Goal: Transaction & Acquisition: Book appointment/travel/reservation

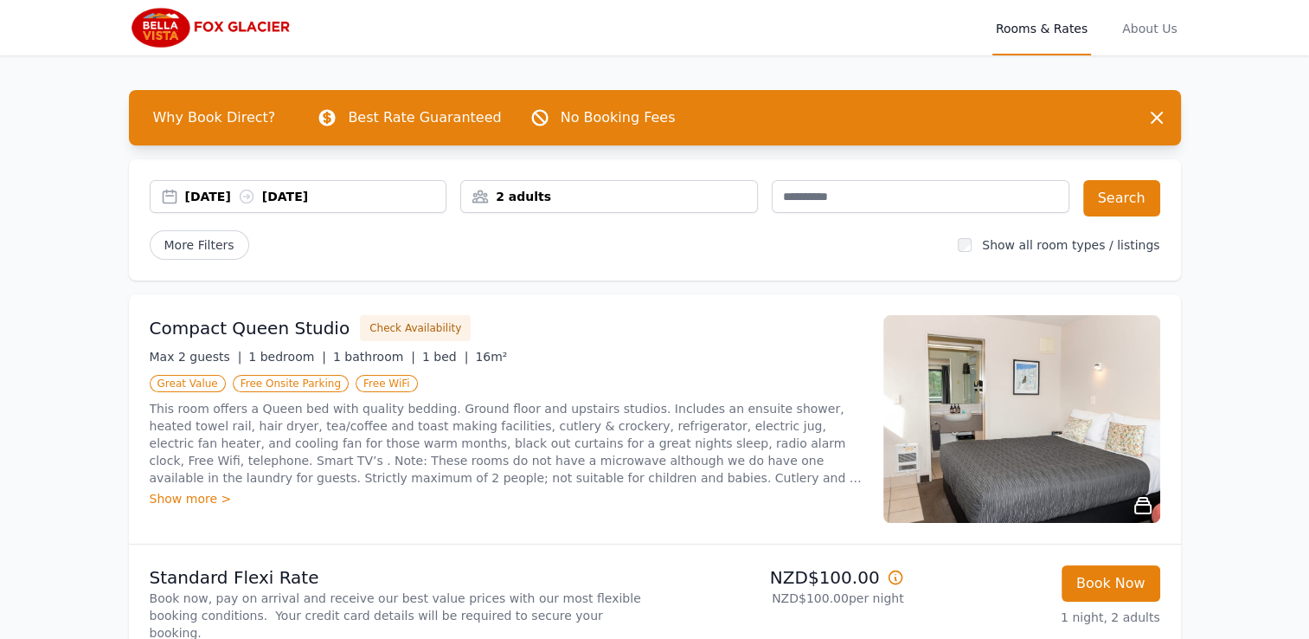
click at [216, 191] on div "[DATE] [DATE]" at bounding box center [315, 196] width 261 height 17
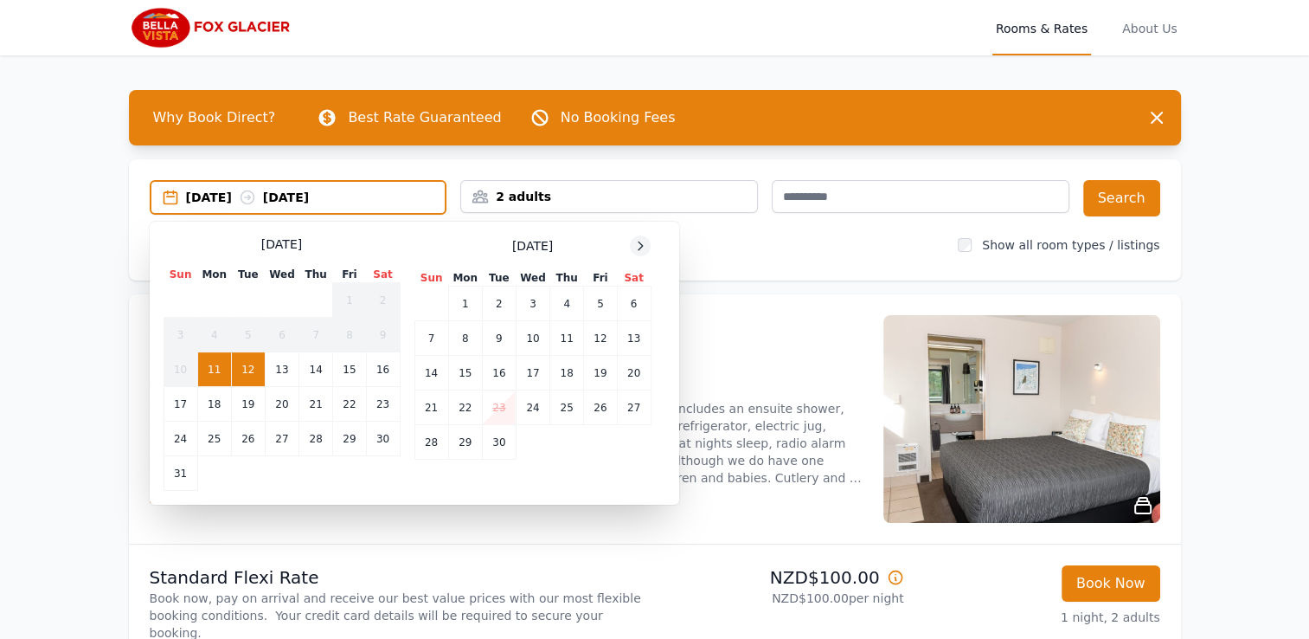
click at [637, 235] on span at bounding box center [640, 245] width 21 height 21
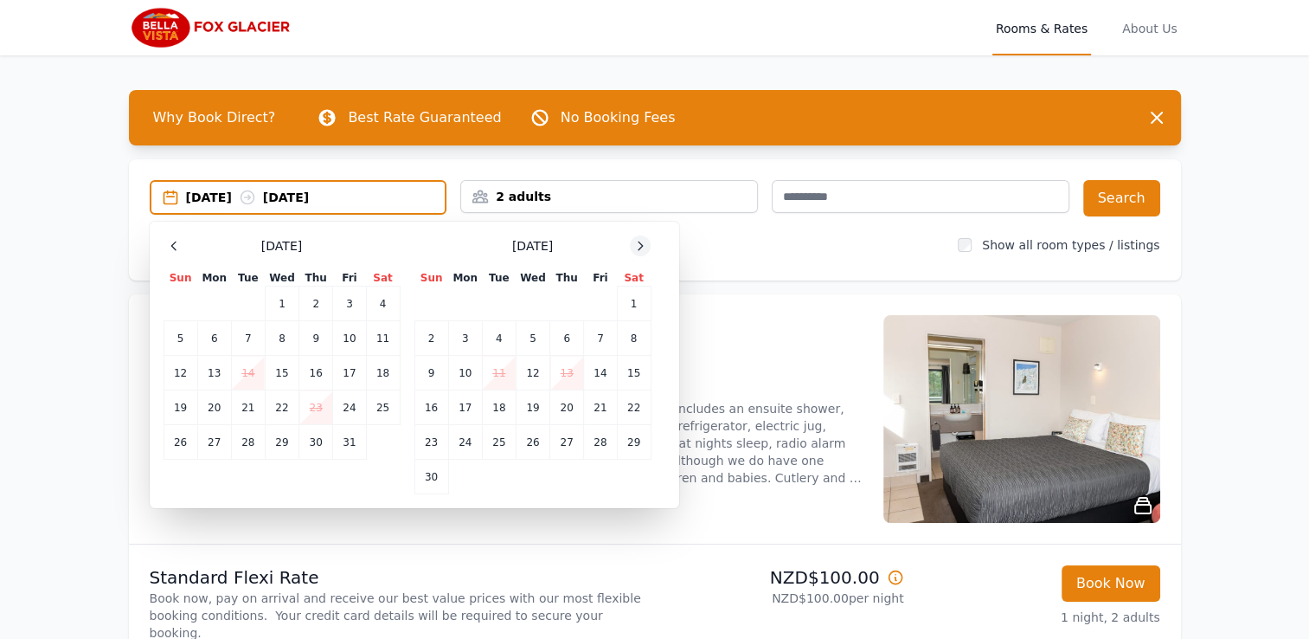
click at [637, 235] on span at bounding box center [640, 245] width 21 height 21
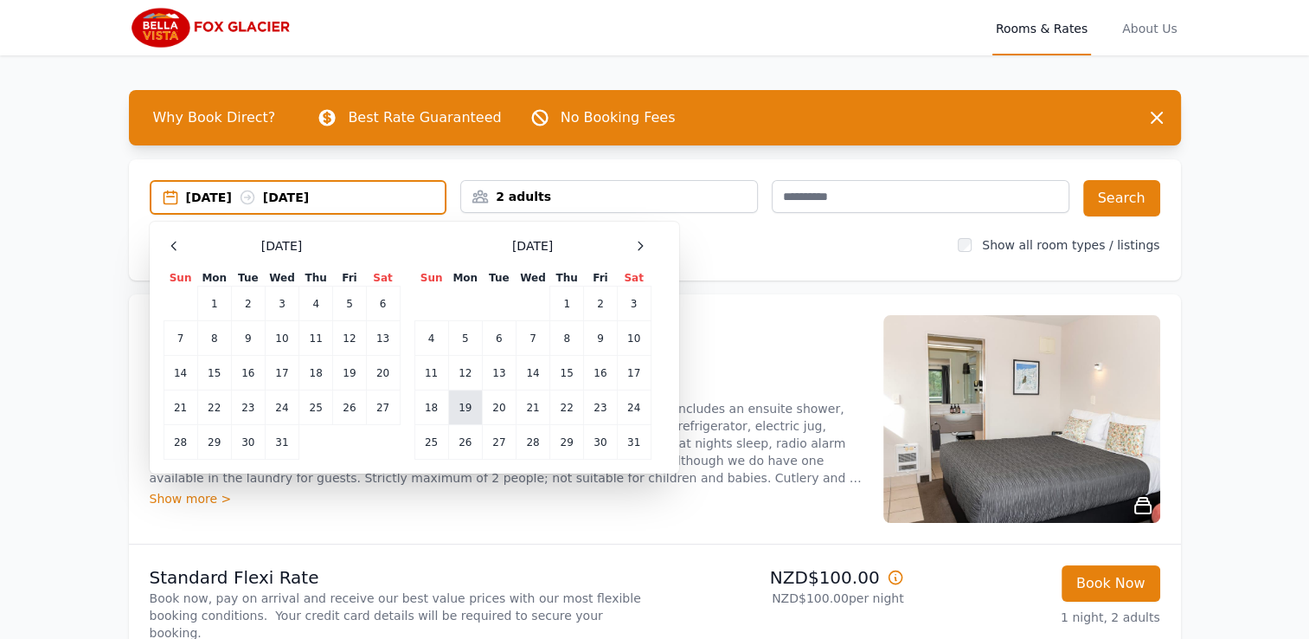
click at [472, 410] on td "19" at bounding box center [465, 407] width 34 height 35
click at [495, 410] on td "20" at bounding box center [499, 407] width 34 height 35
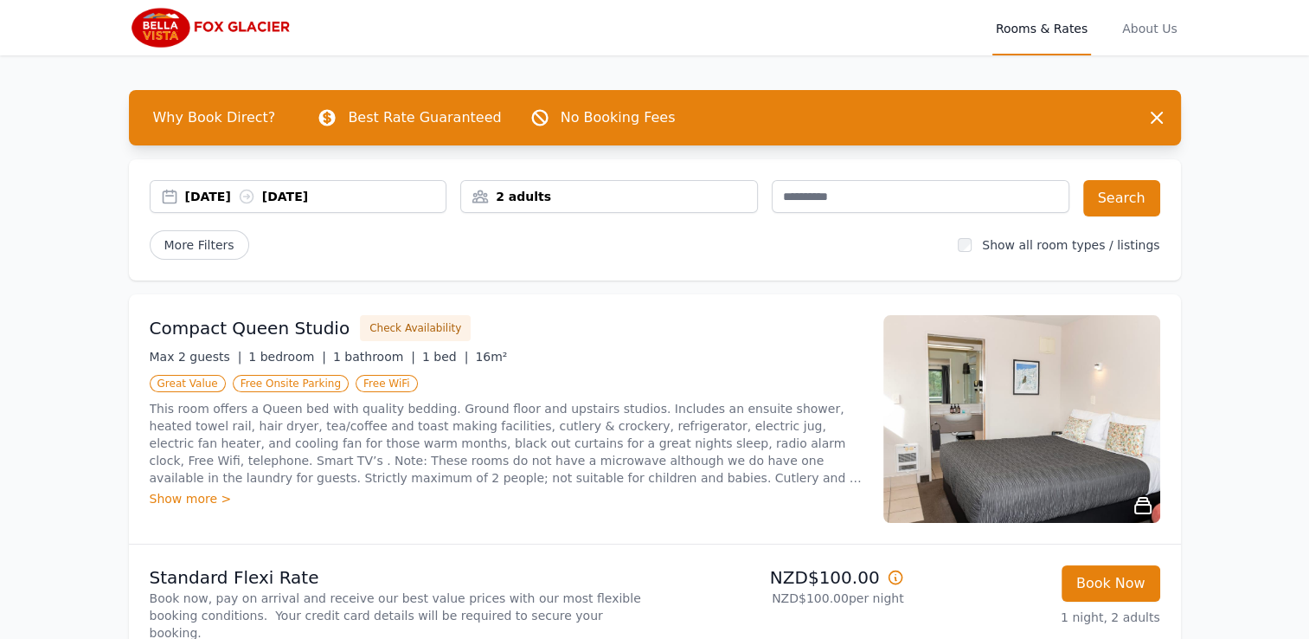
click at [548, 195] on div "2 adults" at bounding box center [609, 196] width 296 height 17
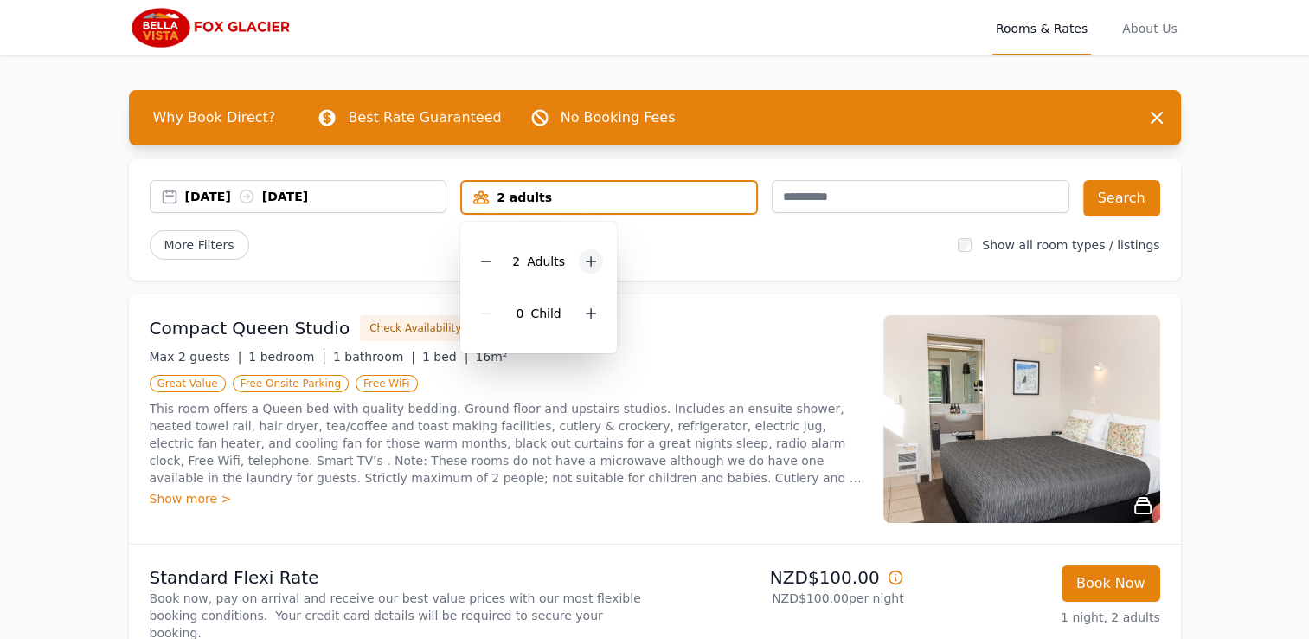
click at [584, 265] on icon at bounding box center [591, 261] width 14 height 14
click at [674, 441] on p "This room offers a Queen bed with quality bedding. Ground floor and upstairs st…" at bounding box center [506, 443] width 713 height 87
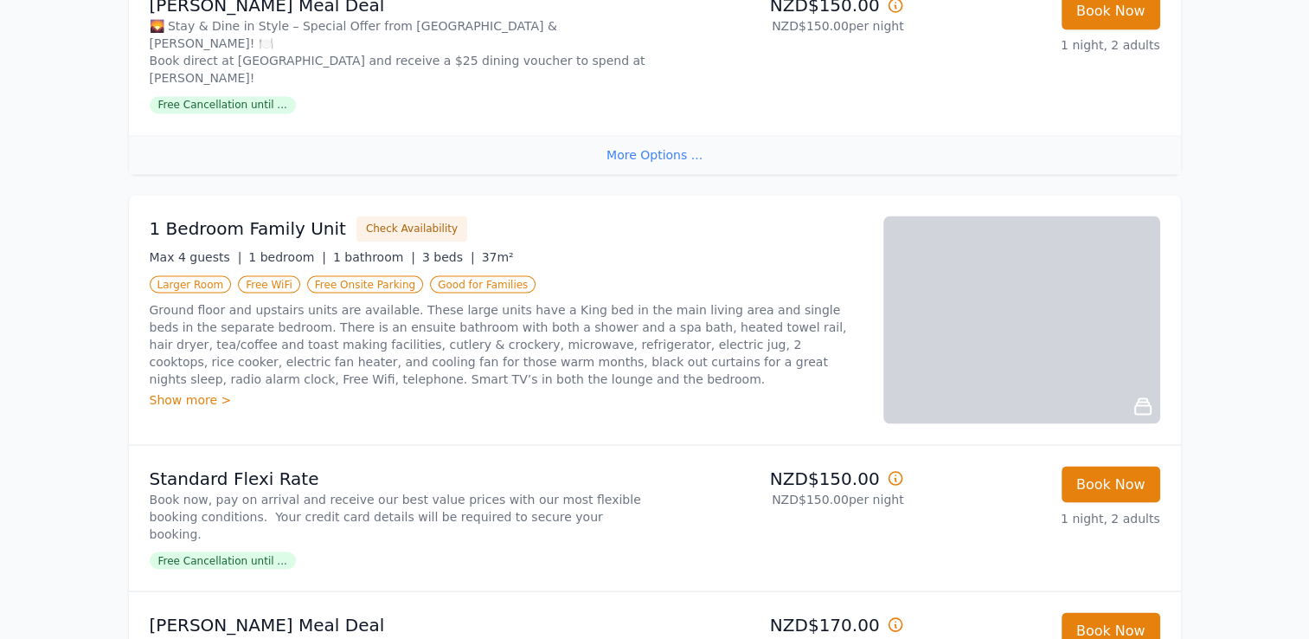
scroll to position [3102, 0]
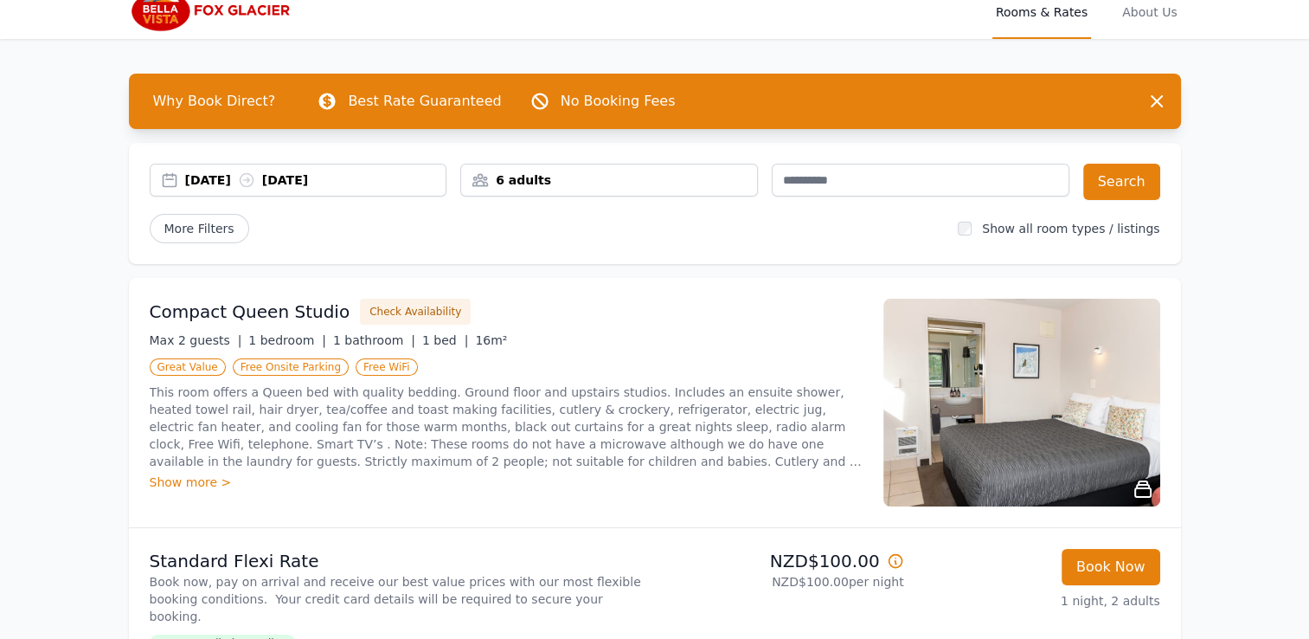
scroll to position [0, 0]
